Goal: Contribute content

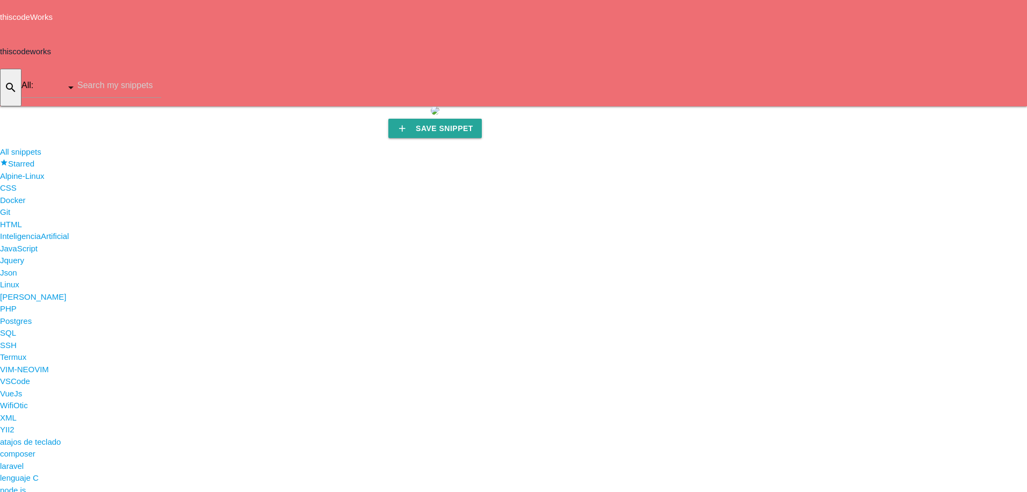
scroll to position [322, 0]
click at [58, 424] on li "YII2" at bounding box center [513, 430] width 1027 height 12
click at [953, 106] on icon "add" at bounding box center [959, 123] width 13 height 34
click at [75, 34] on link "code Snippet" at bounding box center [37, 47] width 75 height 27
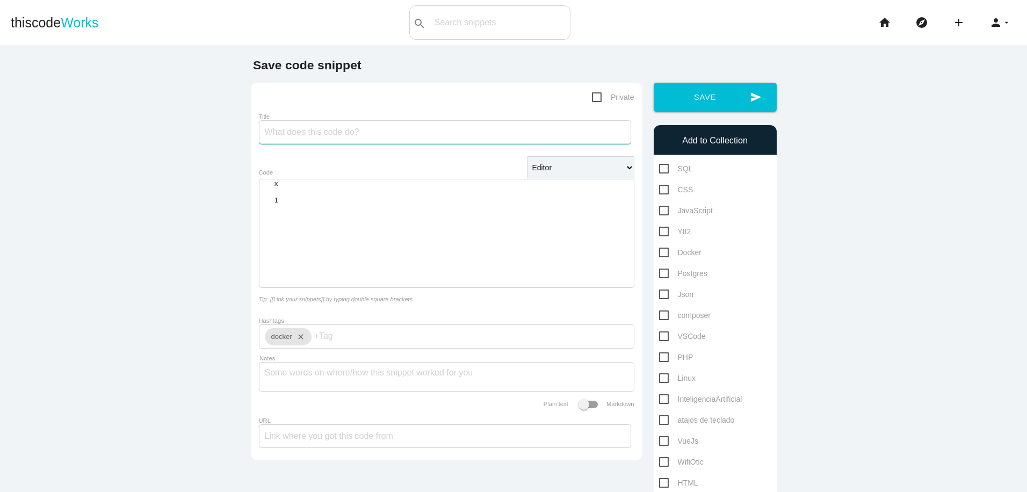
click at [523, 128] on input "Title" at bounding box center [445, 132] width 372 height 24
click at [520, 211] on div "​ x 1 ​" at bounding box center [447, 233] width 375 height 107
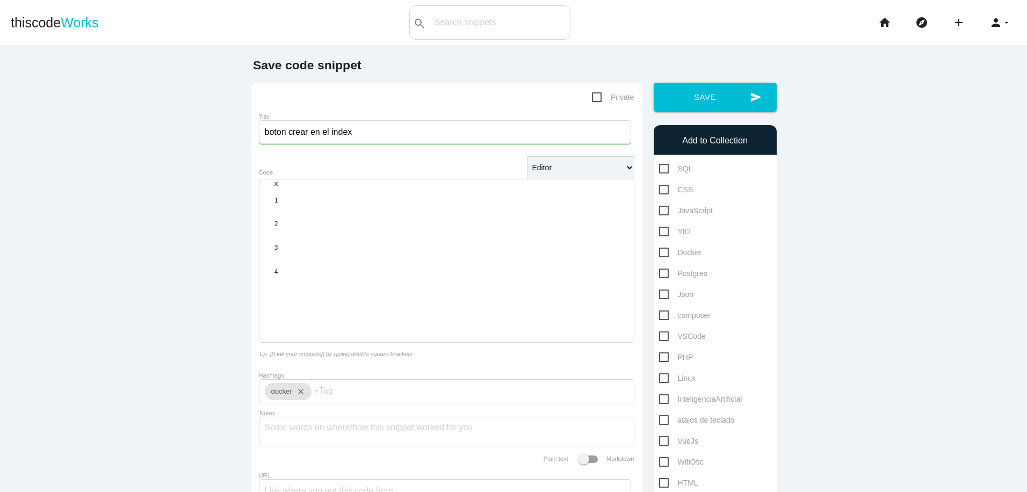
click at [420, 133] on input "boton crear en el index" at bounding box center [445, 132] width 372 height 24
type input "boton crear en el index yii2"
click at [659, 229] on span "YII2" at bounding box center [675, 231] width 32 height 13
click at [659, 229] on input "YII2" at bounding box center [662, 228] width 7 height 7
checkbox input "true"
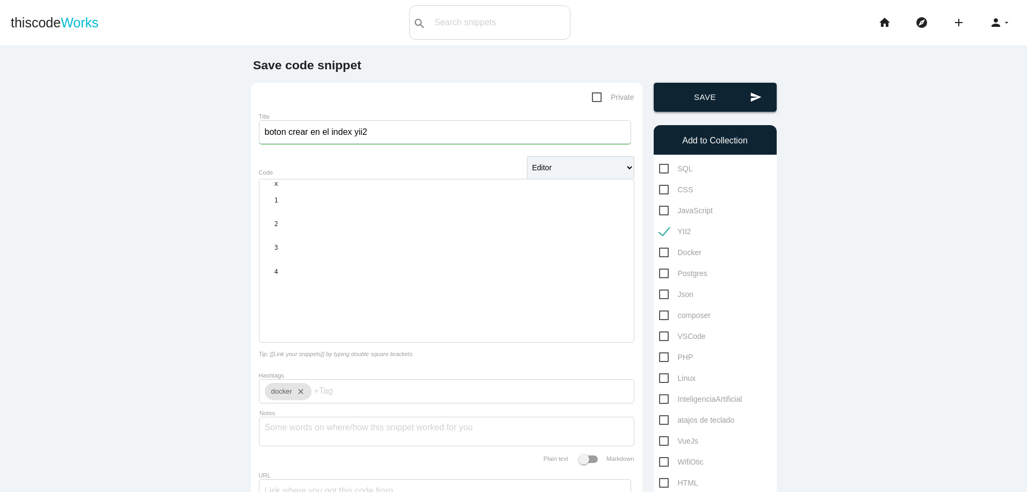
click at [702, 103] on button "send Save" at bounding box center [715, 97] width 123 height 29
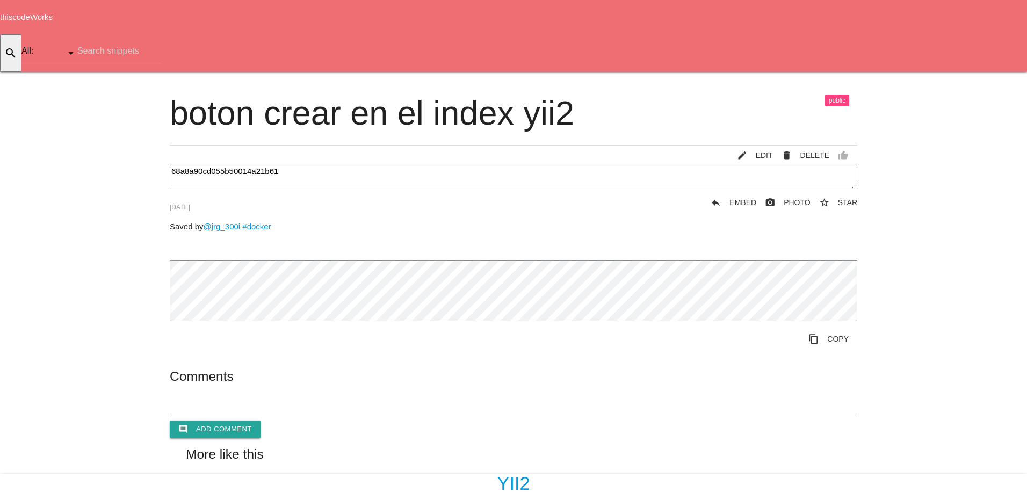
click at [953, 72] on icon "add" at bounding box center [959, 89] width 13 height 34
click at [21, 19] on icon "code" at bounding box center [15, 14] width 13 height 12
